Goal: Task Accomplishment & Management: Manage account settings

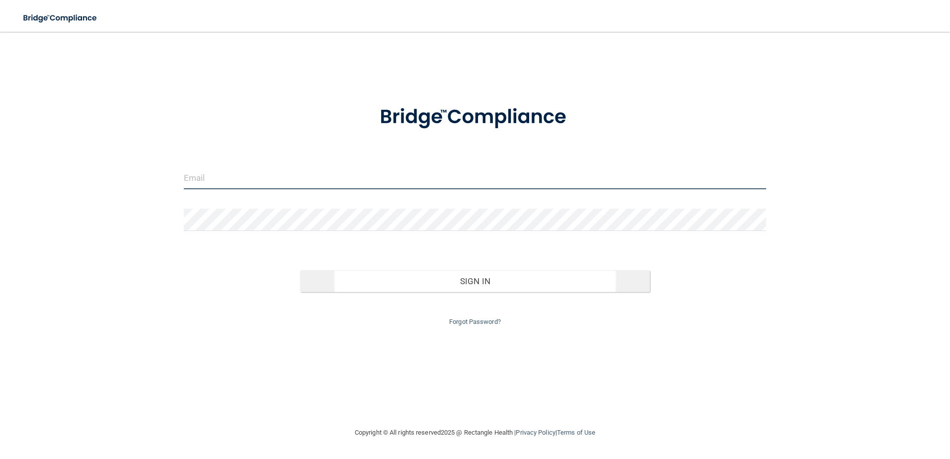
type input "[PERSON_NAME][EMAIL_ADDRESS][PERSON_NAME][DOMAIN_NAME]"
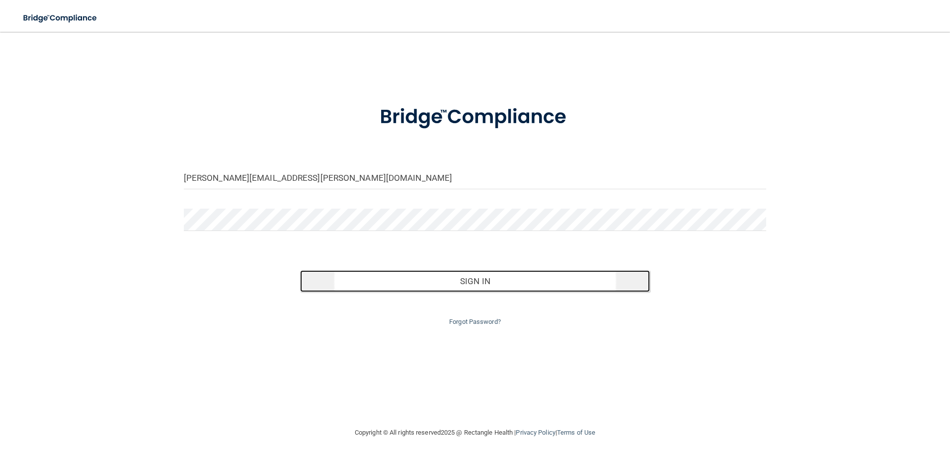
click at [486, 283] on button "Sign In" at bounding box center [475, 281] width 350 height 22
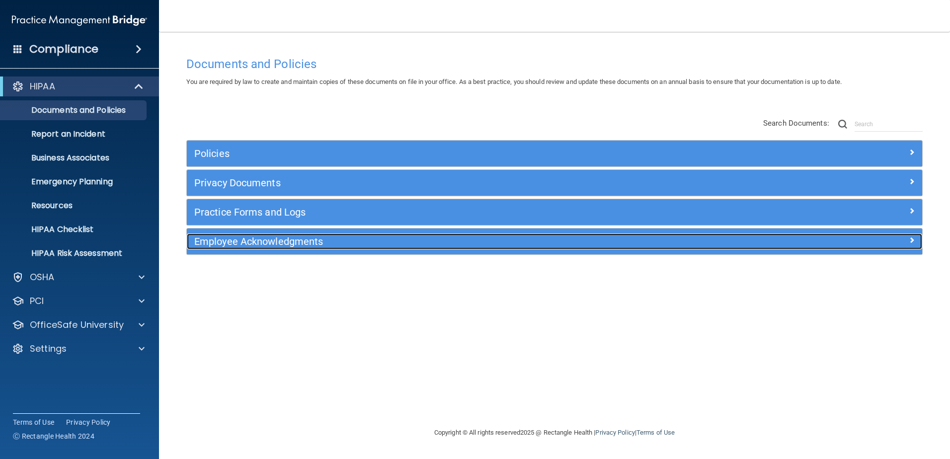
click at [288, 244] on h5 "Employee Acknowledgments" at bounding box center [462, 241] width 536 height 11
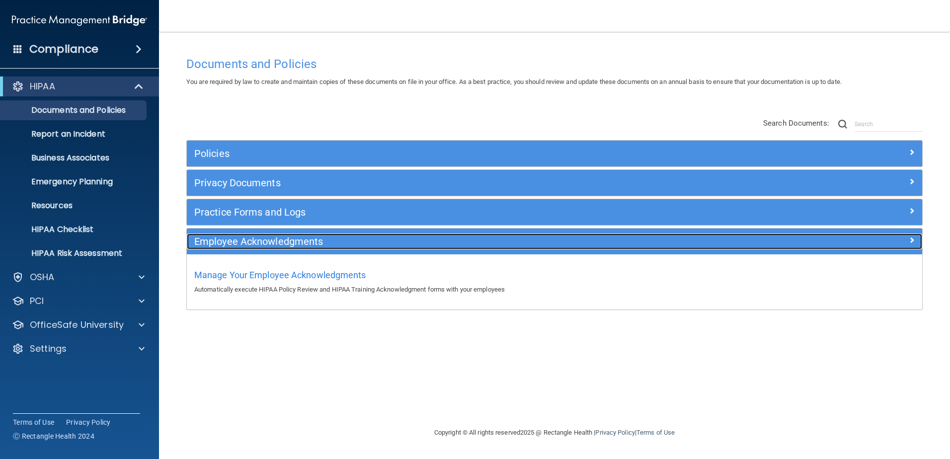
click at [909, 239] on span at bounding box center [912, 240] width 6 height 12
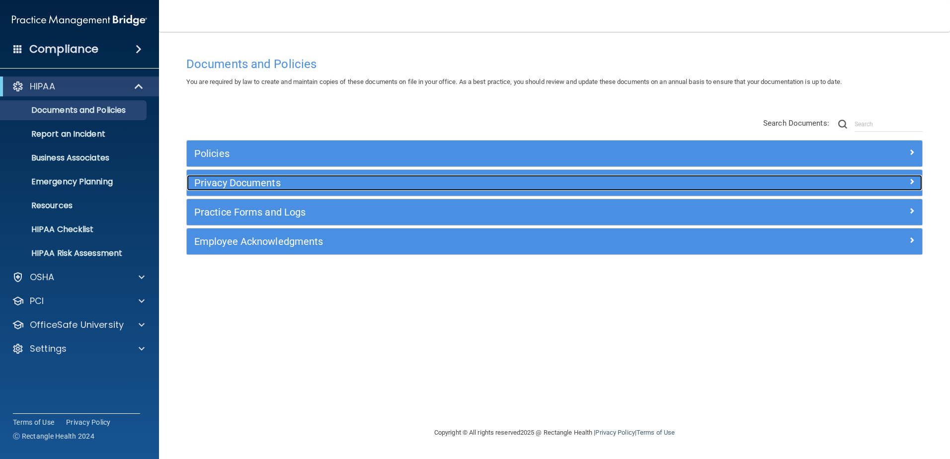
click at [906, 180] on div at bounding box center [830, 181] width 184 height 12
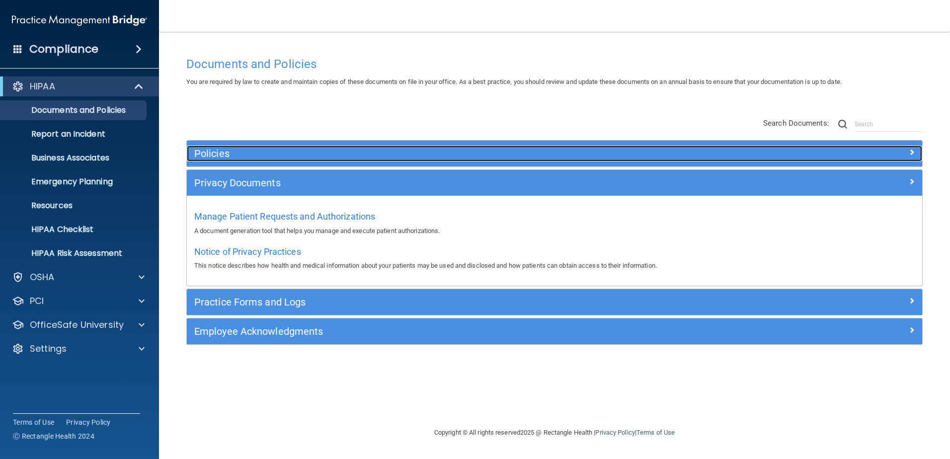
click at [912, 149] on span at bounding box center [912, 152] width 6 height 12
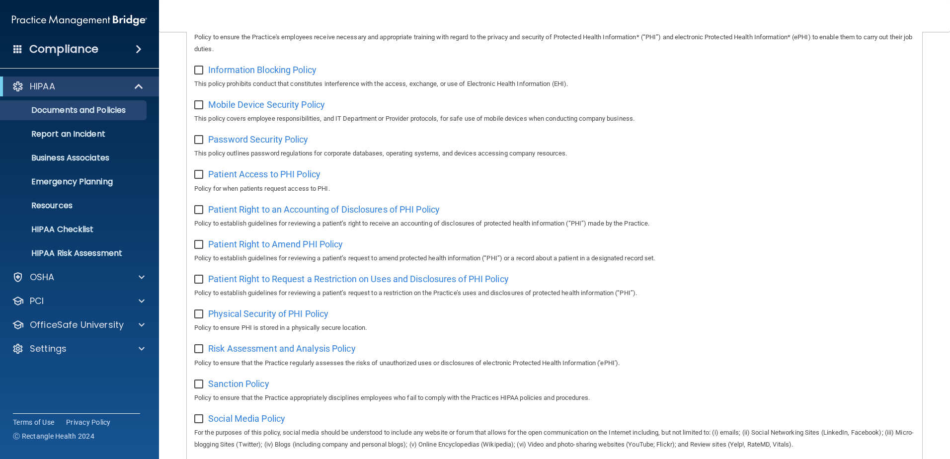
scroll to position [646, 0]
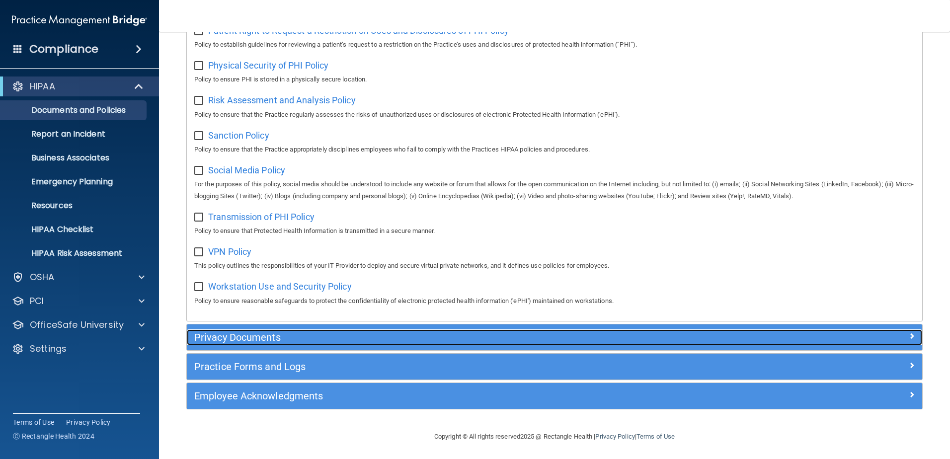
click at [223, 343] on h5 "Privacy Documents" at bounding box center [462, 337] width 536 height 11
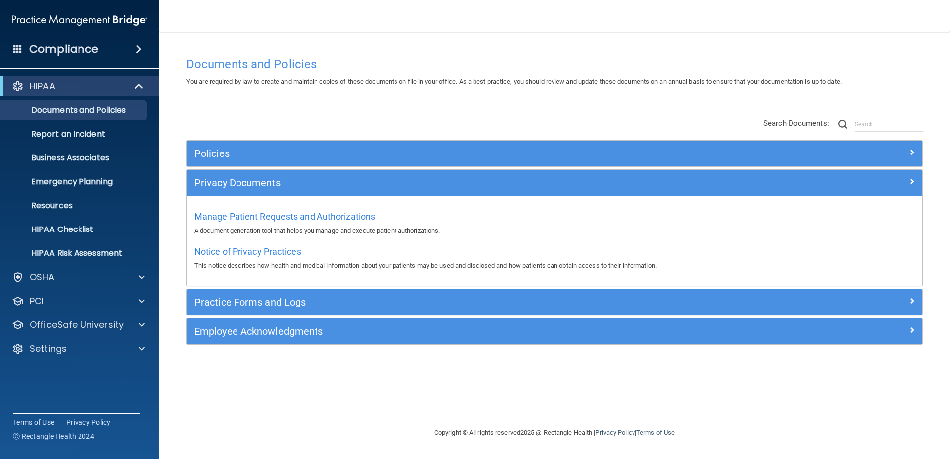
click at [137, 50] on span at bounding box center [139, 49] width 6 height 12
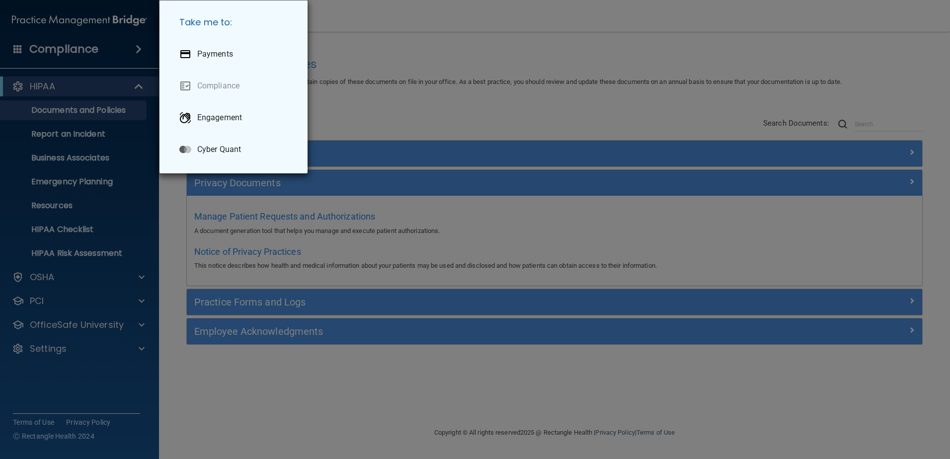
click at [120, 387] on div "Take me to: Payments Compliance Engagement Cyber Quant" at bounding box center [475, 229] width 950 height 459
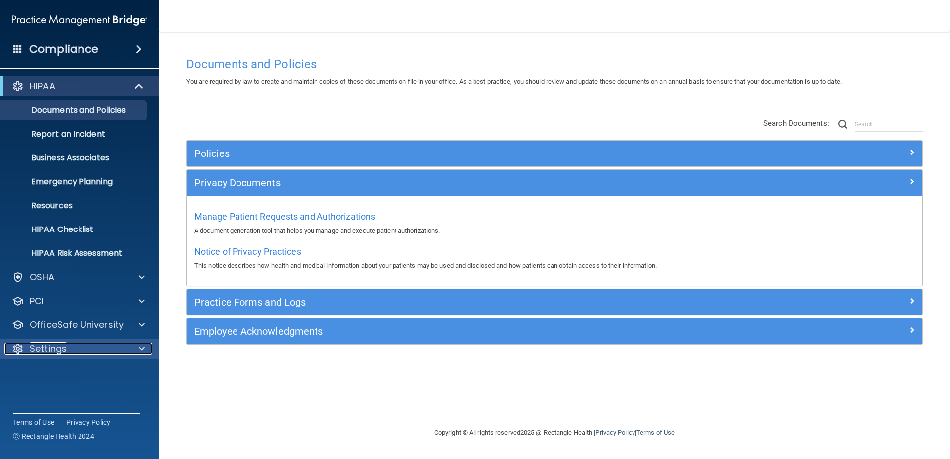
click at [145, 349] on div at bounding box center [140, 349] width 25 height 12
